Goal: Book appointment/travel/reservation

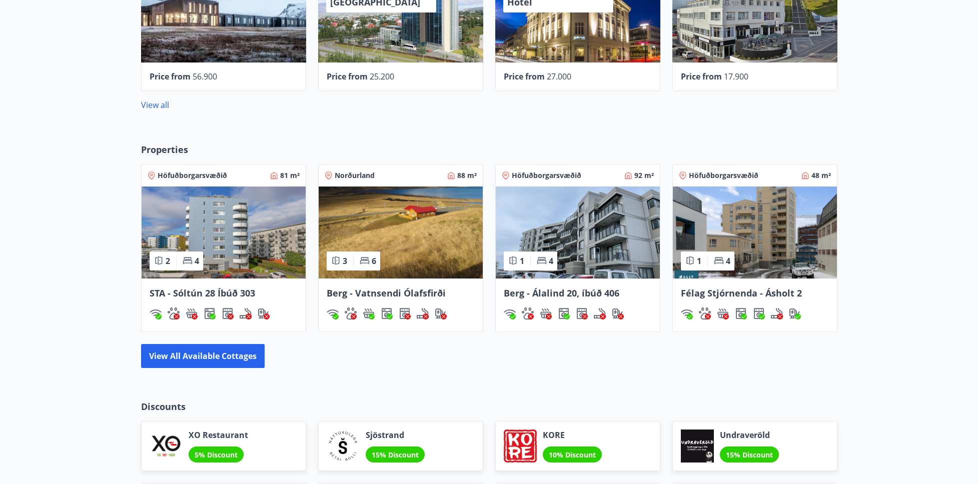
scroll to position [629, 0]
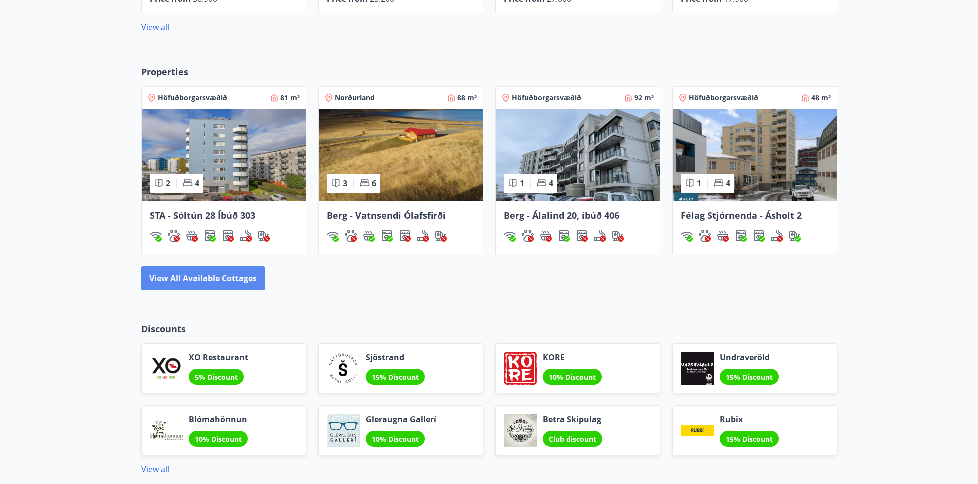
click at [216, 279] on button "View all available cottages" at bounding box center [203, 279] width 124 height 24
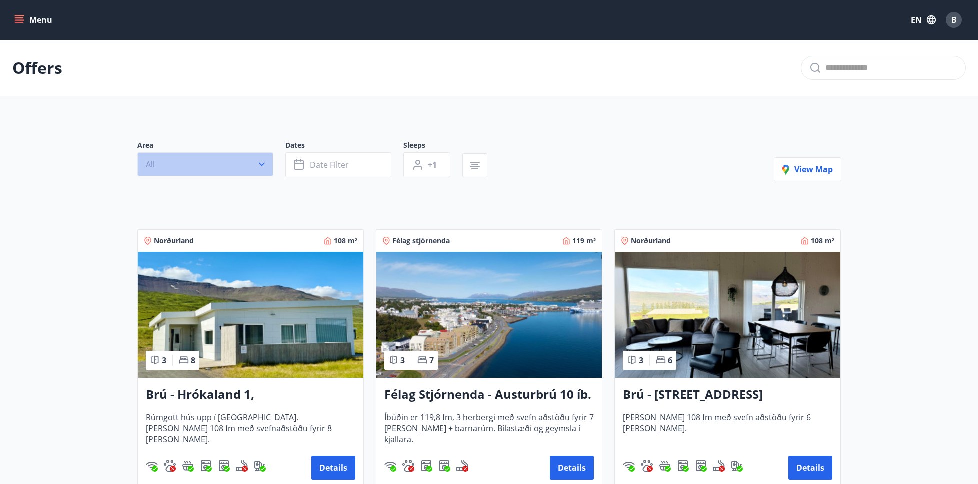
click at [260, 165] on icon "button" at bounding box center [262, 165] width 6 height 4
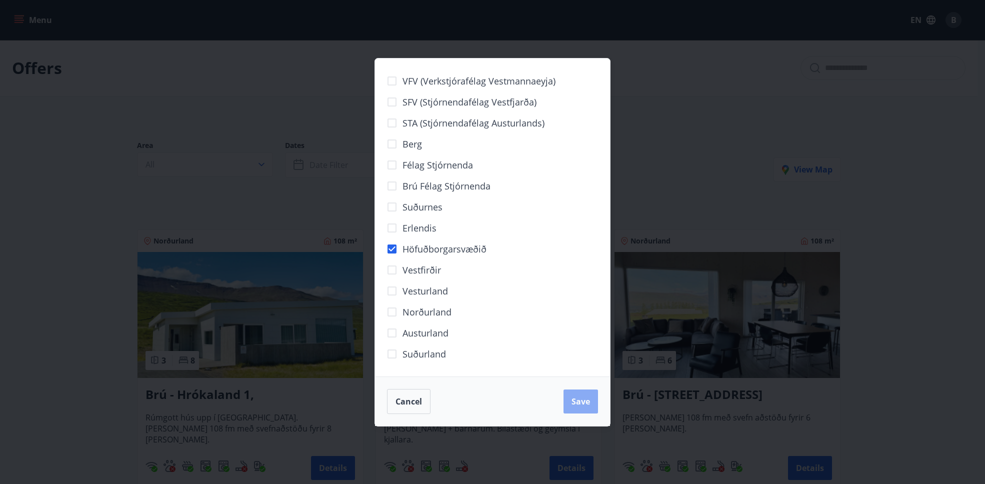
click at [575, 396] on span "Save" at bounding box center [581, 401] width 19 height 11
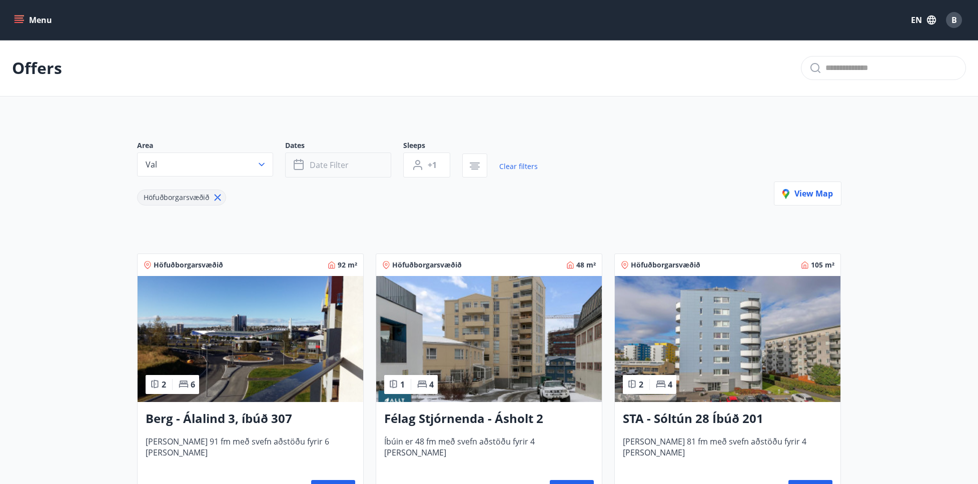
click at [353, 170] on button "Date filter" at bounding box center [338, 165] width 106 height 25
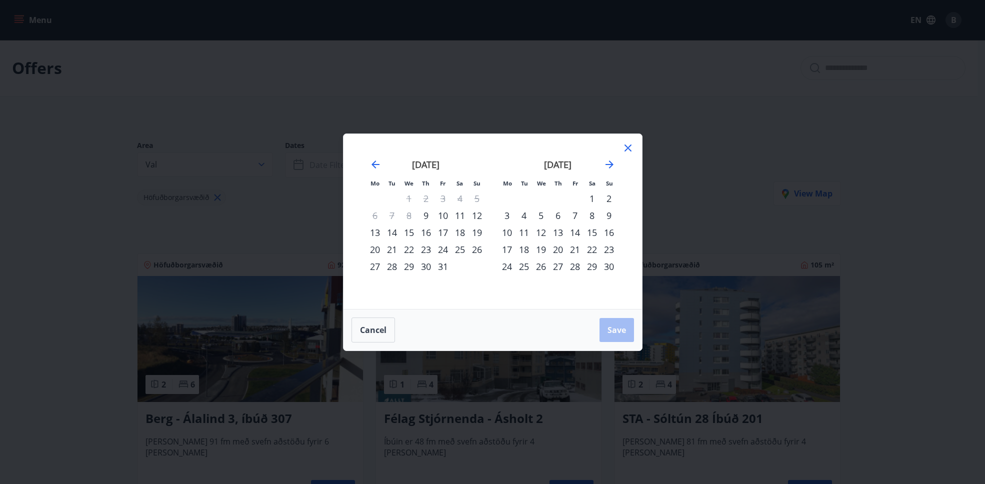
click at [391, 232] on div "14" at bounding box center [392, 232] width 17 height 17
click at [460, 232] on div "18" at bounding box center [460, 232] width 17 height 17
click at [611, 332] on span "Save" at bounding box center [617, 330] width 19 height 11
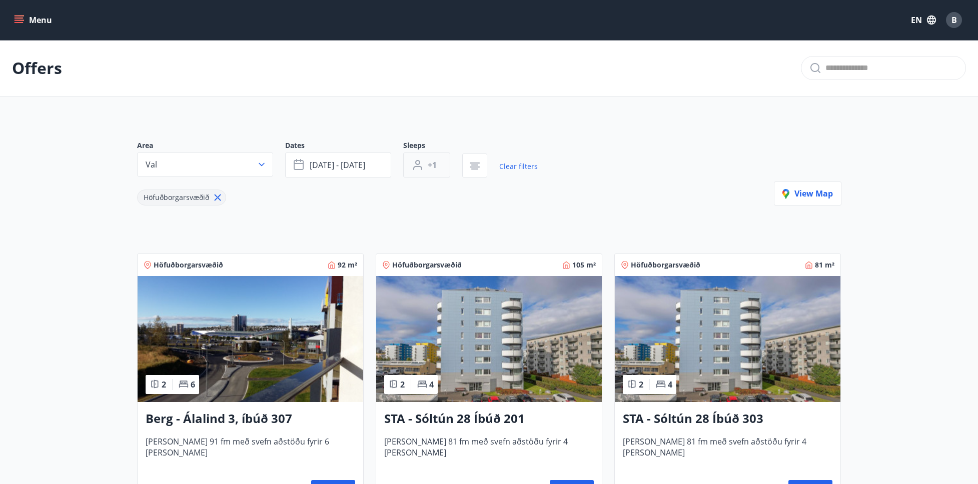
click at [438, 167] on button "+1" at bounding box center [426, 165] width 47 height 25
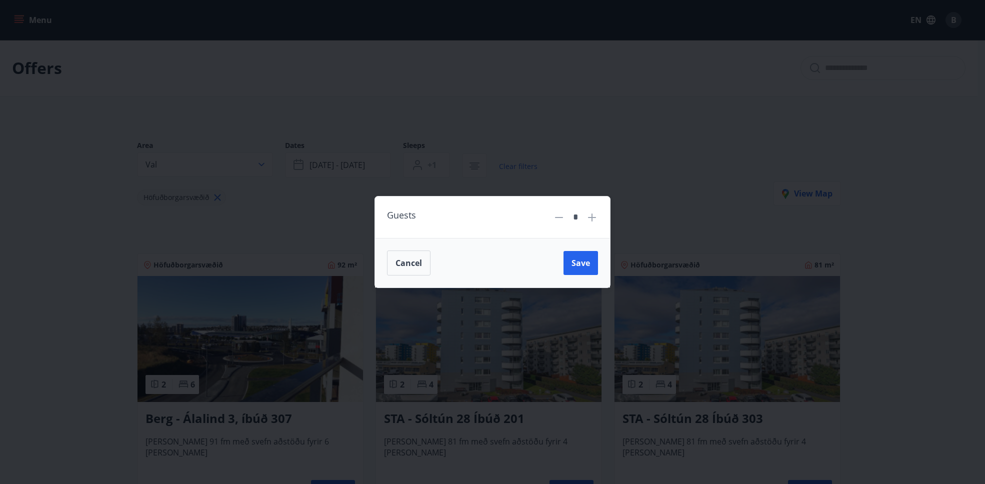
click at [594, 213] on icon at bounding box center [592, 218] width 12 height 12
type input "*"
click at [573, 264] on span "Save" at bounding box center [581, 263] width 19 height 11
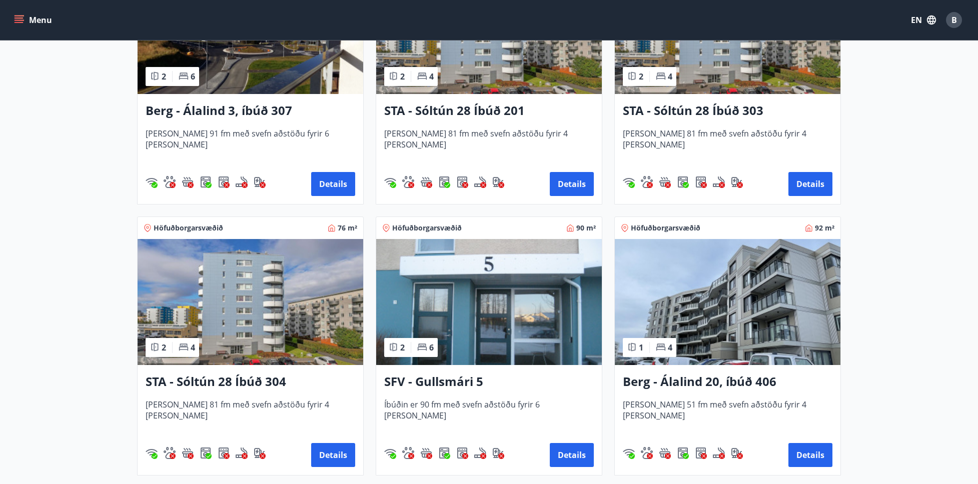
scroll to position [380, 0]
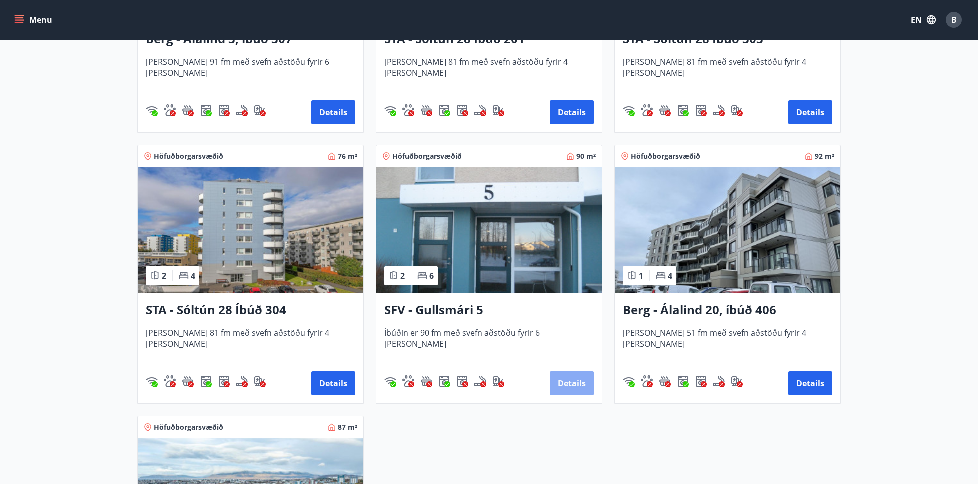
click at [571, 386] on button "Details" at bounding box center [572, 384] width 44 height 24
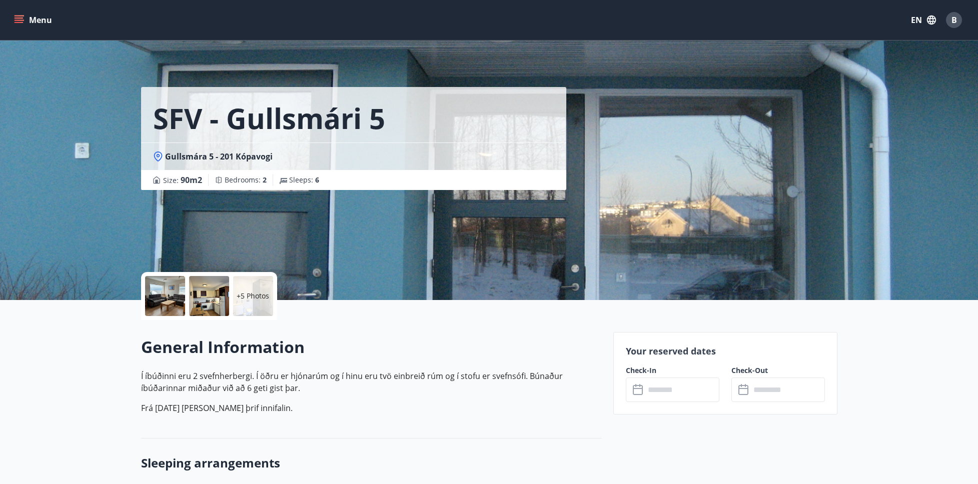
click at [160, 298] on div at bounding box center [165, 296] width 40 height 40
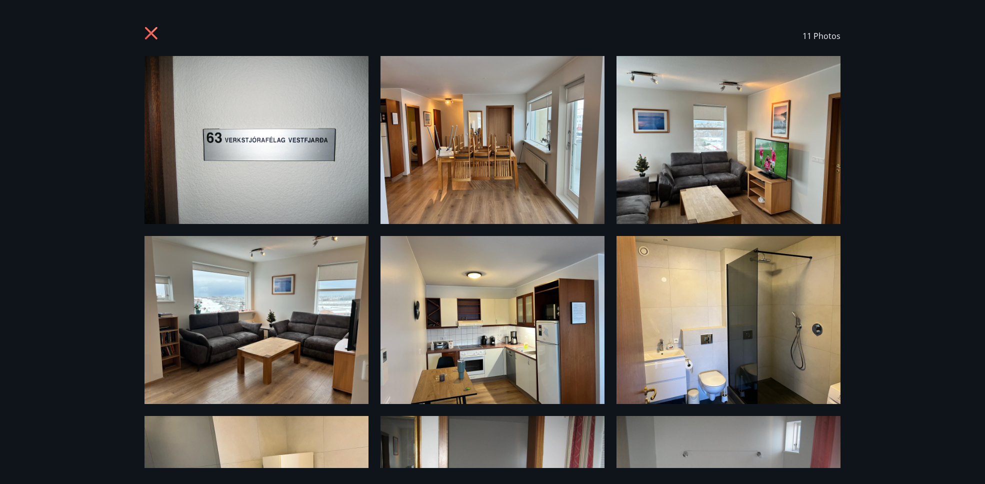
click at [156, 34] on icon at bounding box center [153, 35] width 16 height 16
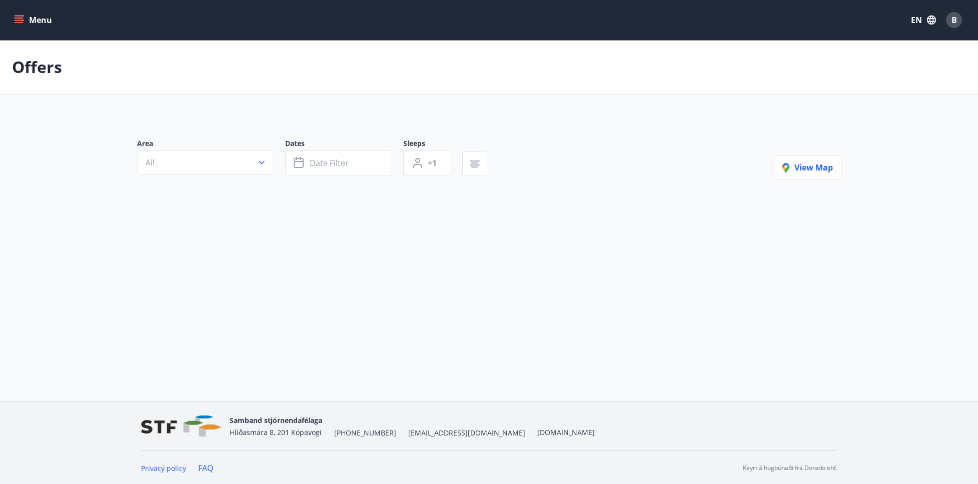
type input "*"
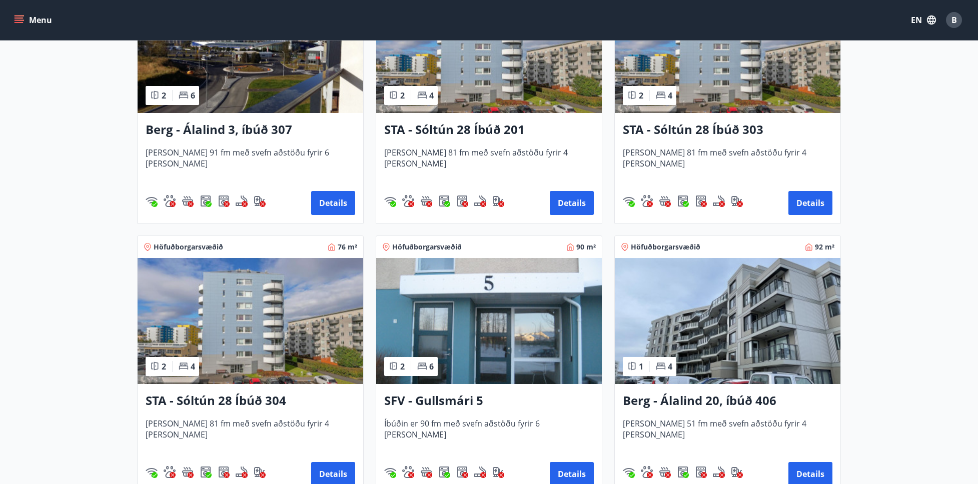
scroll to position [360, 0]
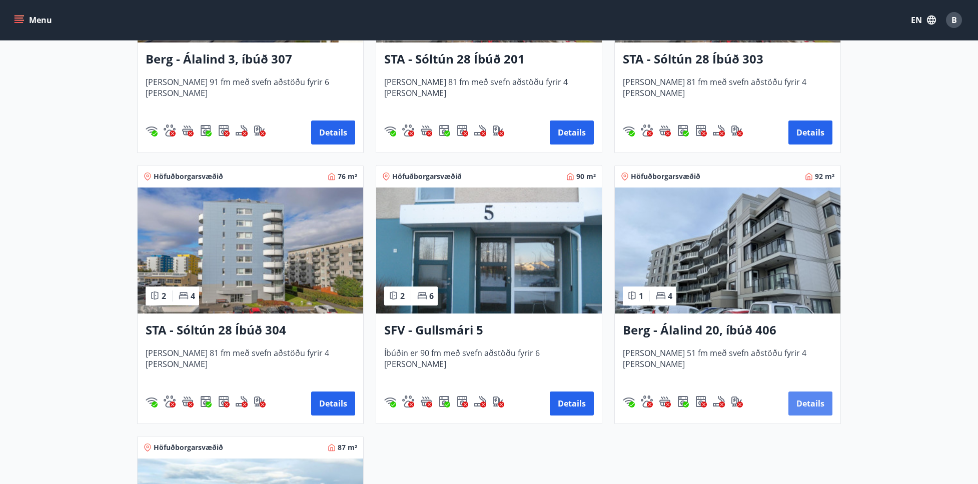
click at [809, 406] on button "Details" at bounding box center [810, 404] width 44 height 24
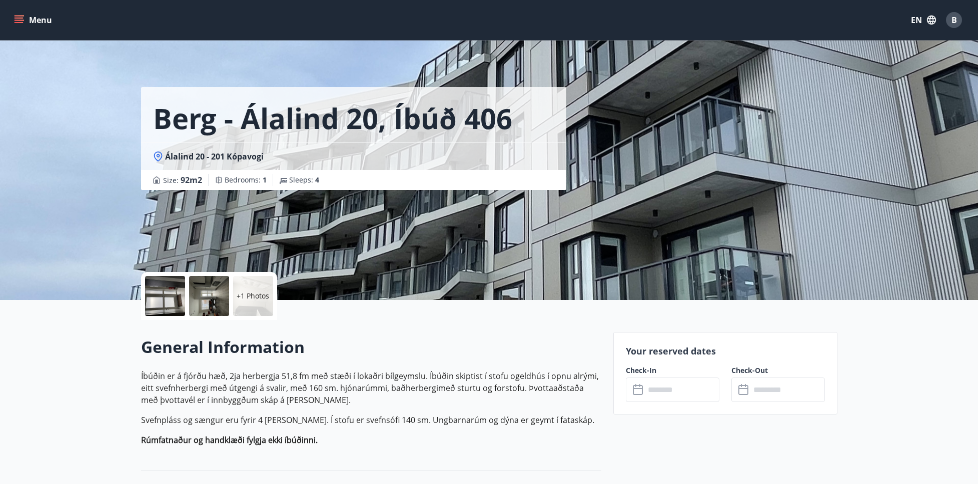
click at [162, 298] on div at bounding box center [165, 296] width 40 height 40
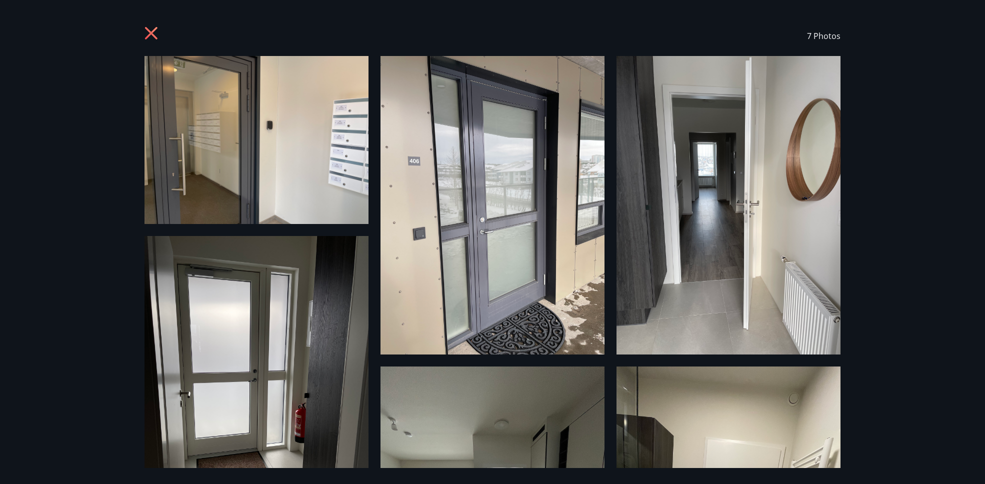
click at [155, 34] on icon at bounding box center [153, 35] width 16 height 16
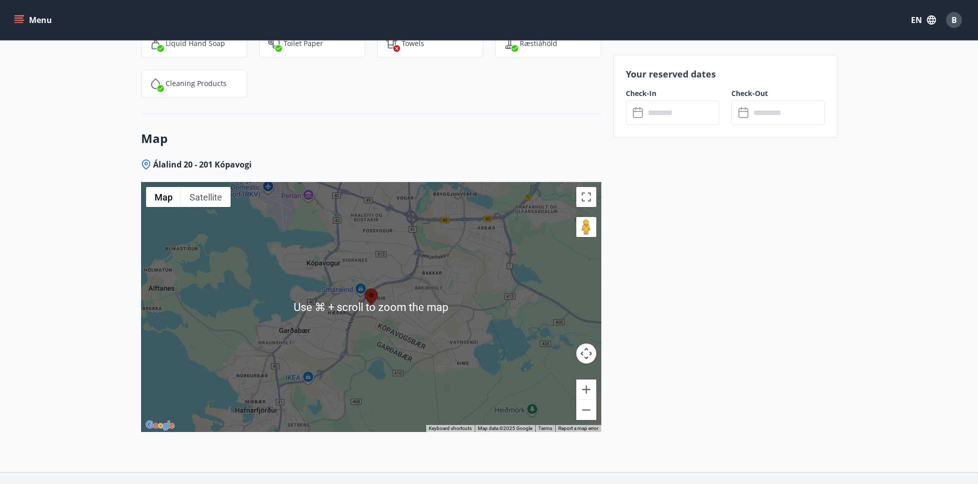
scroll to position [1274, 0]
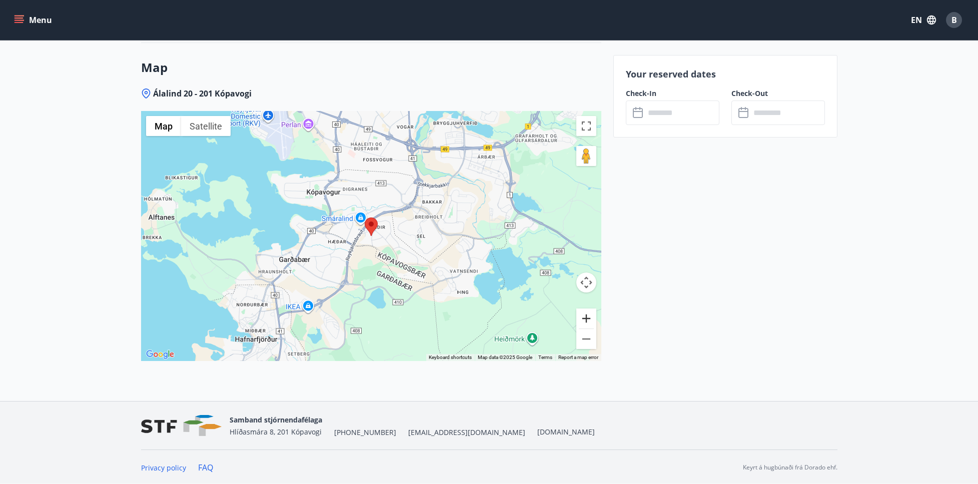
click at [587, 319] on button "Zoom in" at bounding box center [586, 319] width 20 height 20
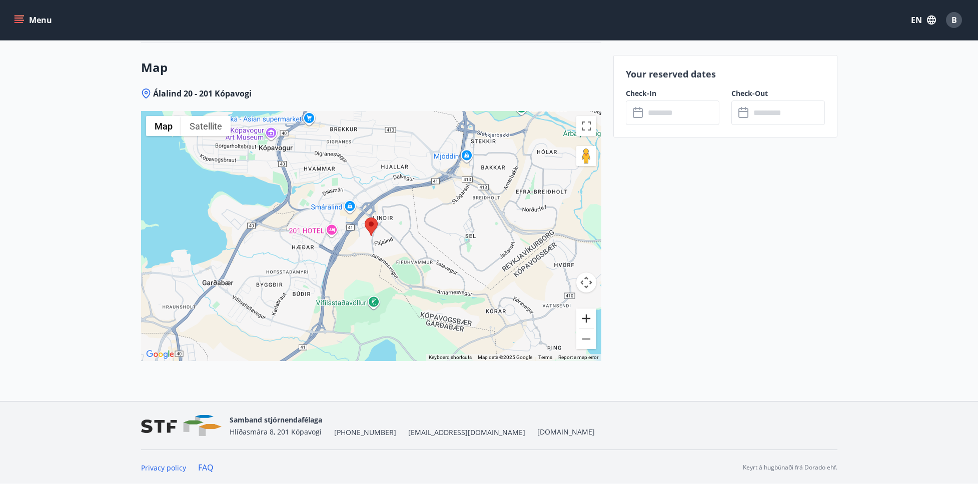
click at [587, 320] on button "Zoom in" at bounding box center [586, 319] width 20 height 20
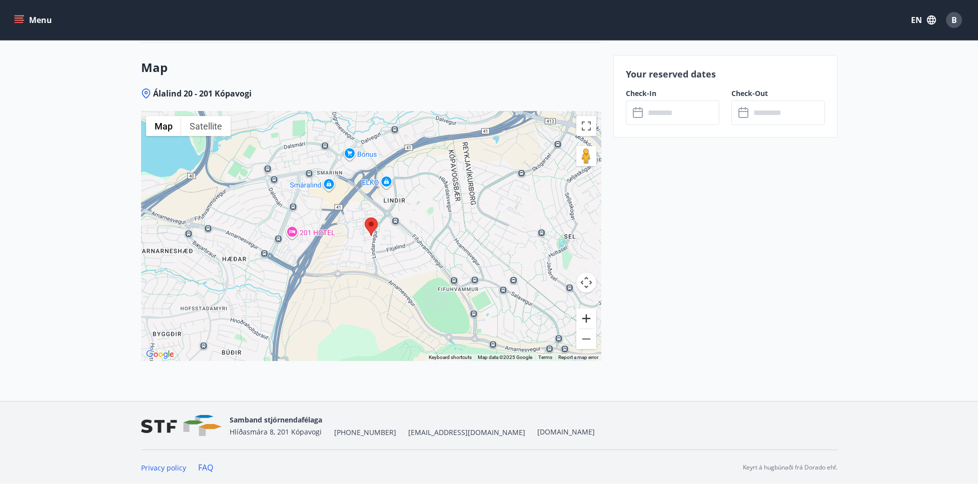
click at [588, 319] on button "Zoom in" at bounding box center [586, 319] width 20 height 20
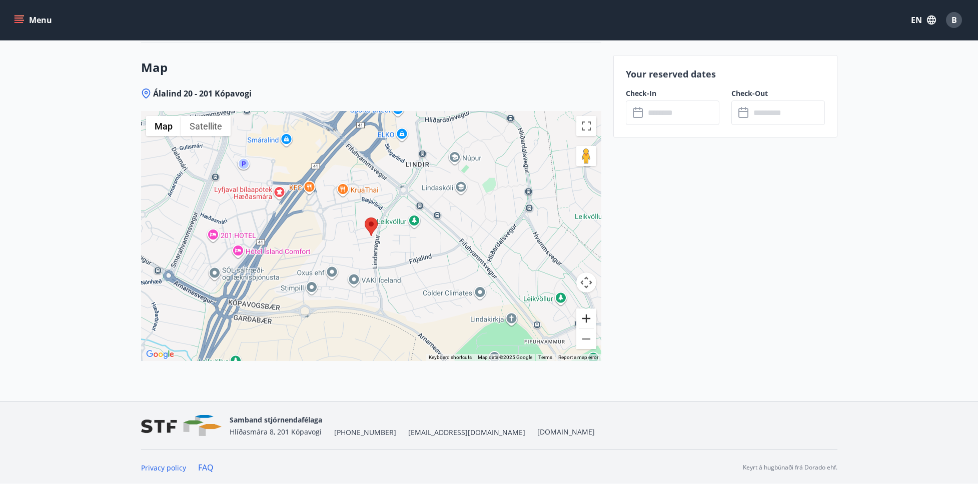
scroll to position [1272, 0]
click at [585, 339] on button "Zoom out" at bounding box center [586, 341] width 20 height 20
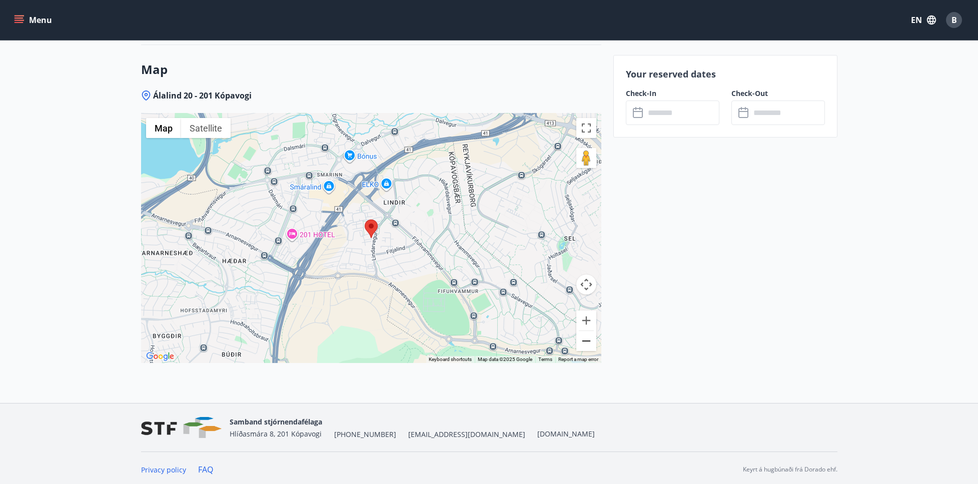
click at [584, 339] on button "Zoom out" at bounding box center [586, 341] width 20 height 20
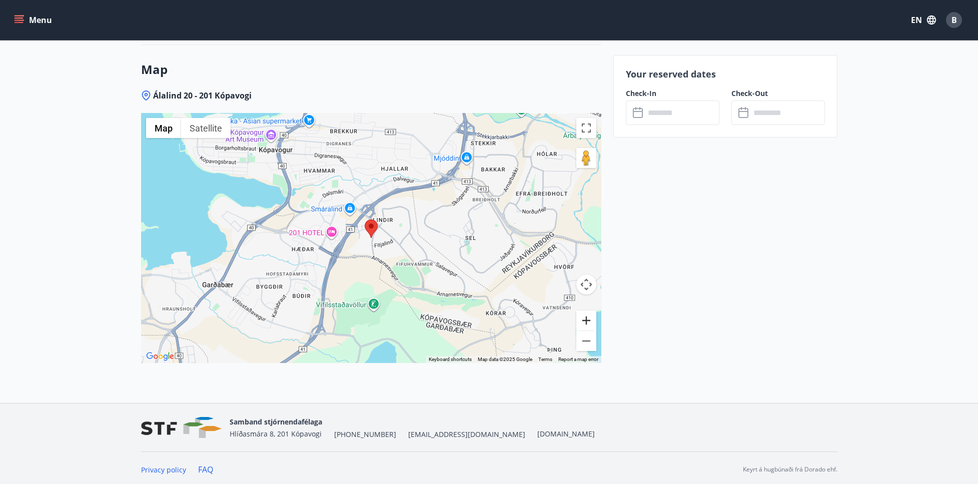
click at [589, 317] on button "Zoom in" at bounding box center [586, 321] width 20 height 20
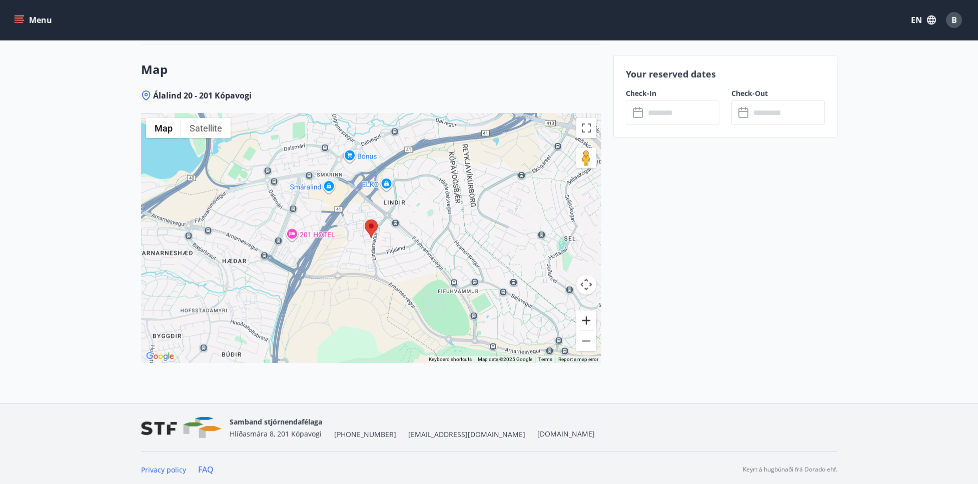
click at [589, 316] on button "Zoom in" at bounding box center [586, 321] width 20 height 20
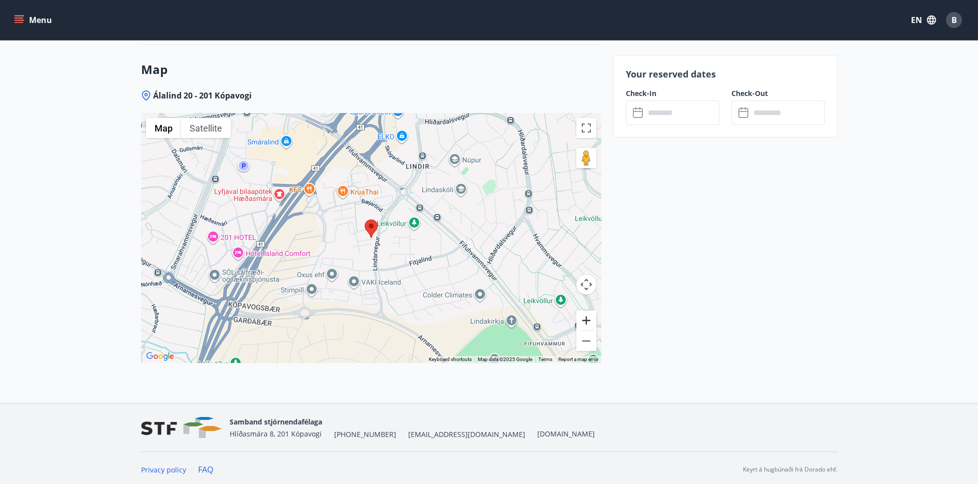
click at [589, 316] on button "Zoom in" at bounding box center [586, 321] width 20 height 20
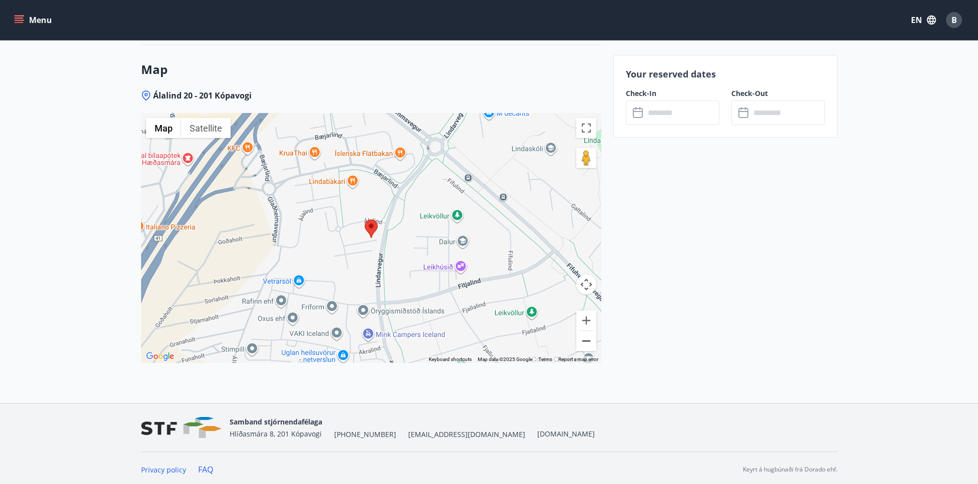
click at [587, 343] on button "Zoom out" at bounding box center [586, 341] width 20 height 20
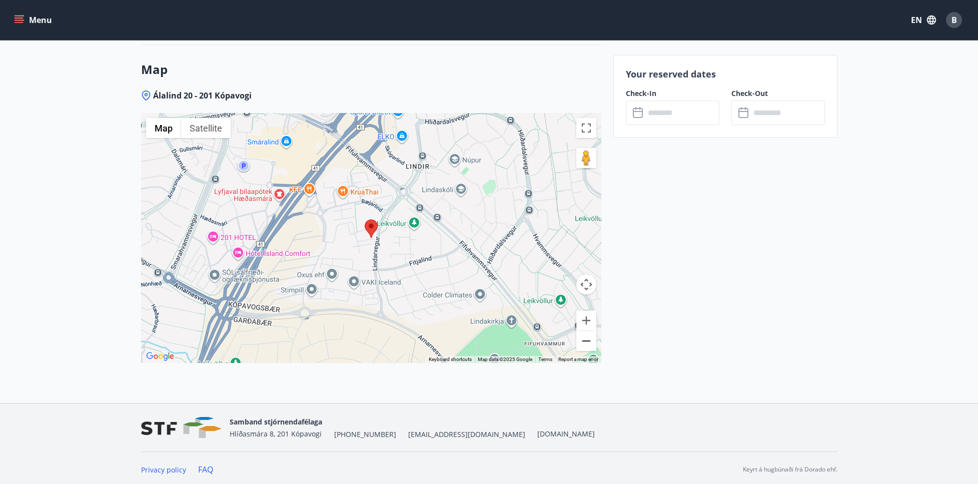
click at [587, 342] on button "Zoom out" at bounding box center [586, 341] width 20 height 20
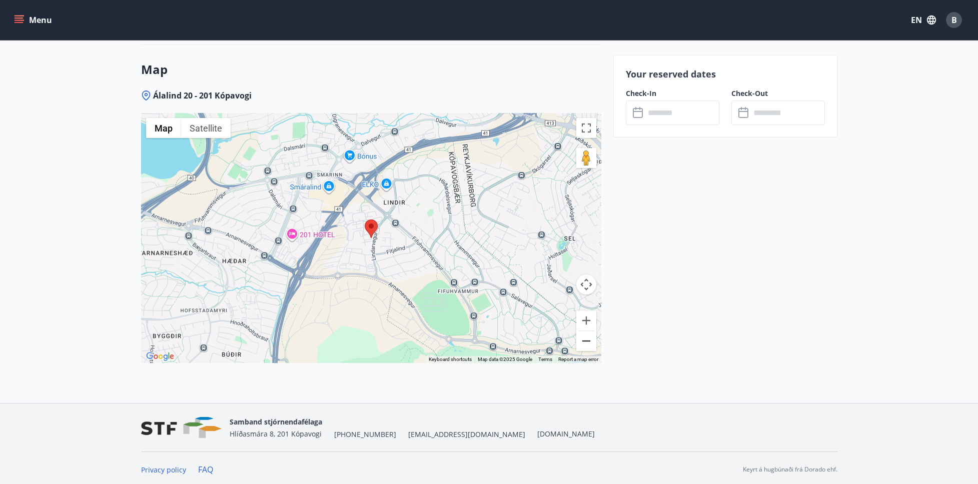
click at [587, 341] on button "Zoom out" at bounding box center [586, 341] width 20 height 20
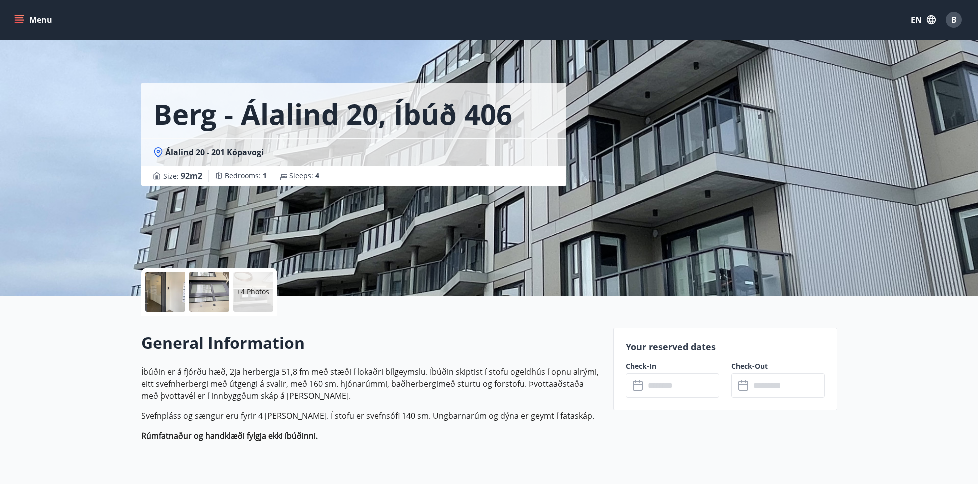
scroll to position [9, 0]
